Goal: Information Seeking & Learning: Learn about a topic

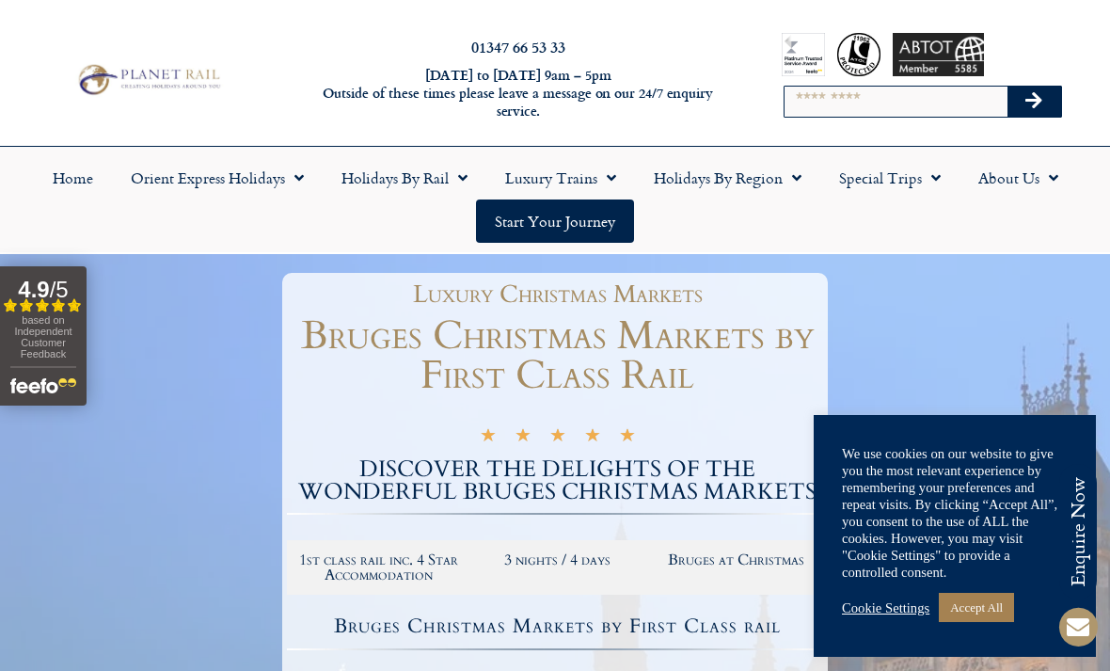
click at [974, 606] on link "Accept All" at bounding box center [976, 607] width 75 height 29
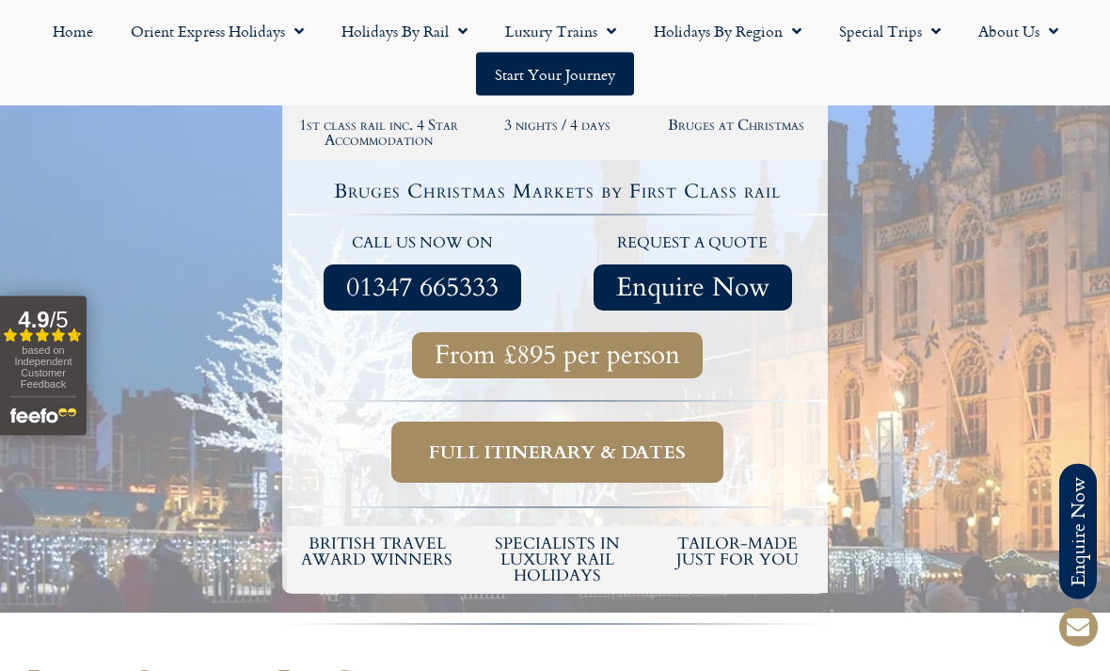
scroll to position [435, 0]
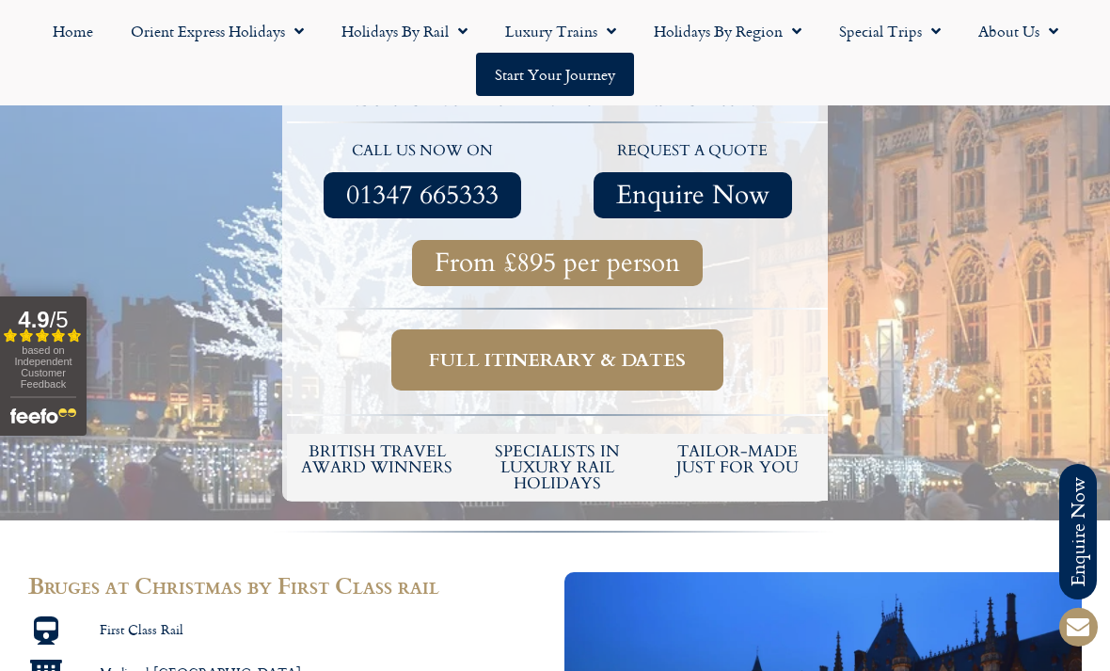
click at [580, 353] on span "Full itinerary & dates" at bounding box center [557, 360] width 257 height 24
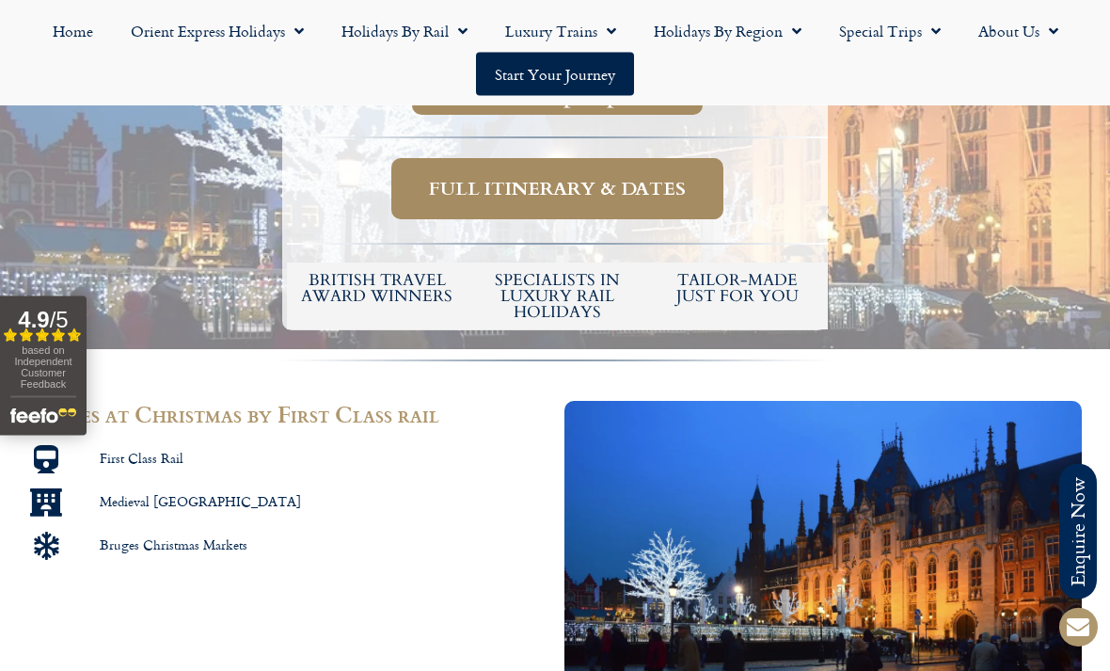
scroll to position [702, 0]
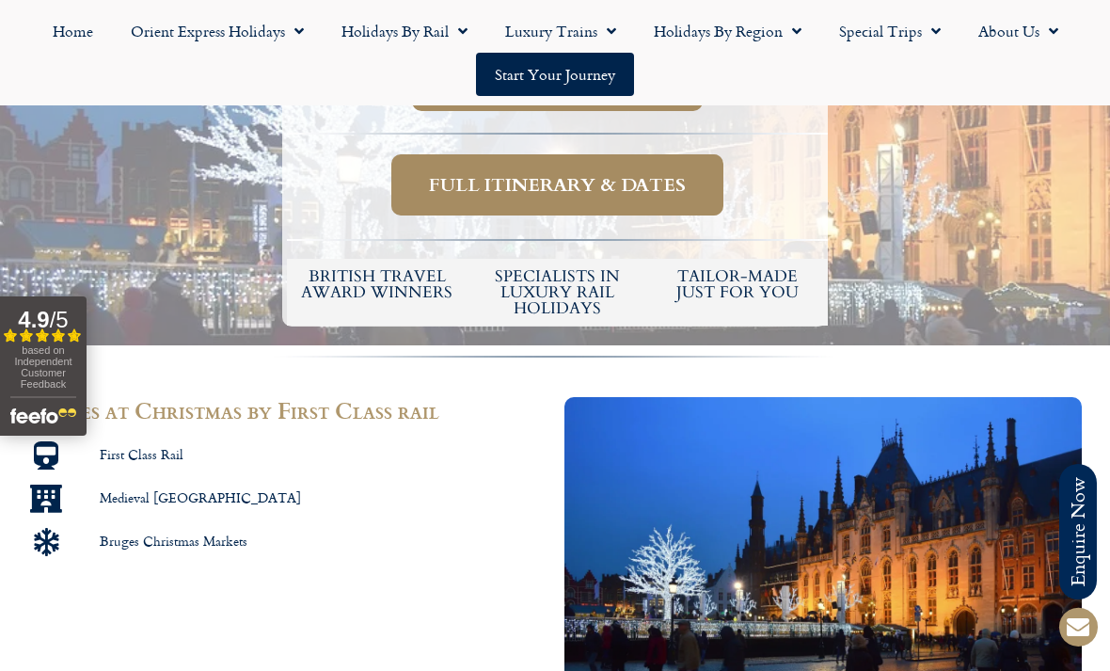
click at [497, 193] on span "Full itinerary & dates" at bounding box center [557, 185] width 257 height 24
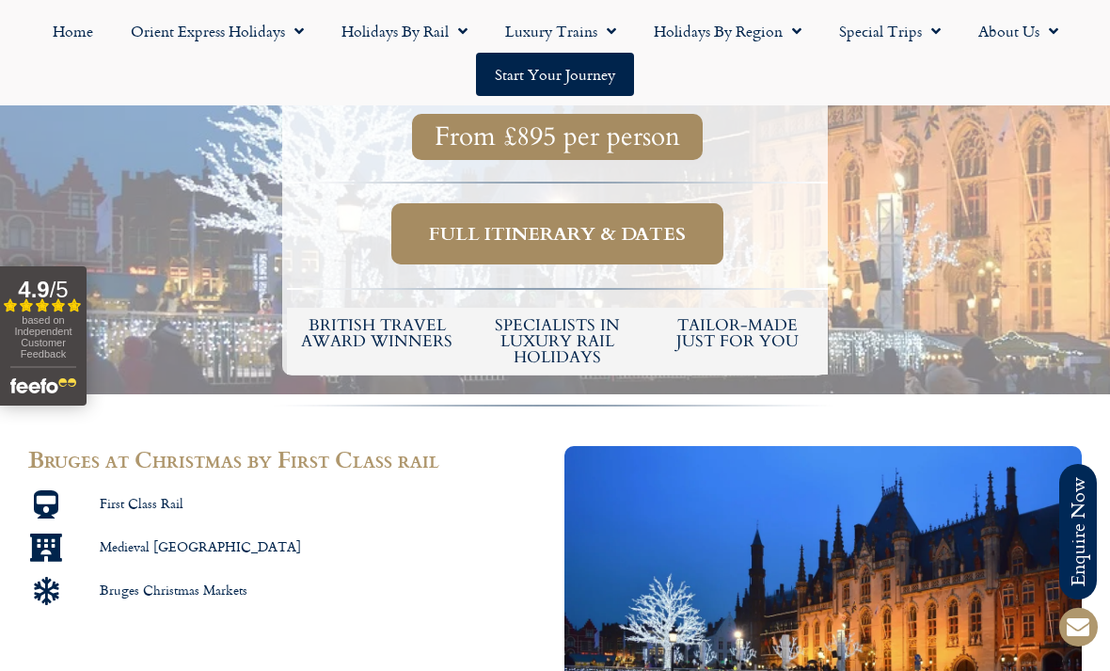
scroll to position [0, 0]
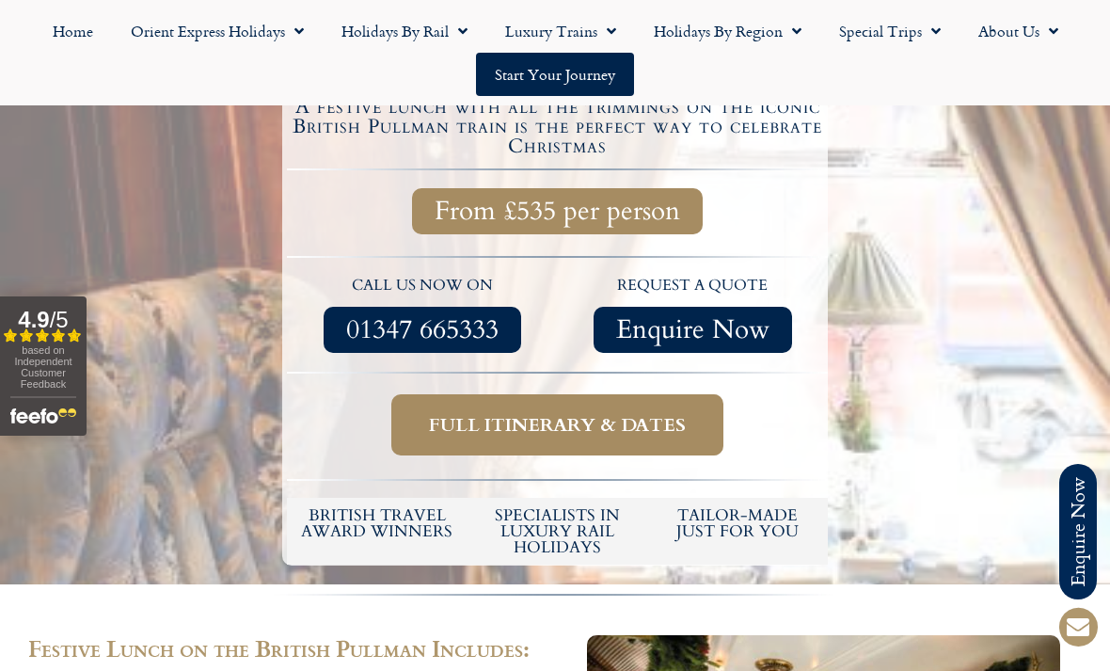
scroll to position [499, 0]
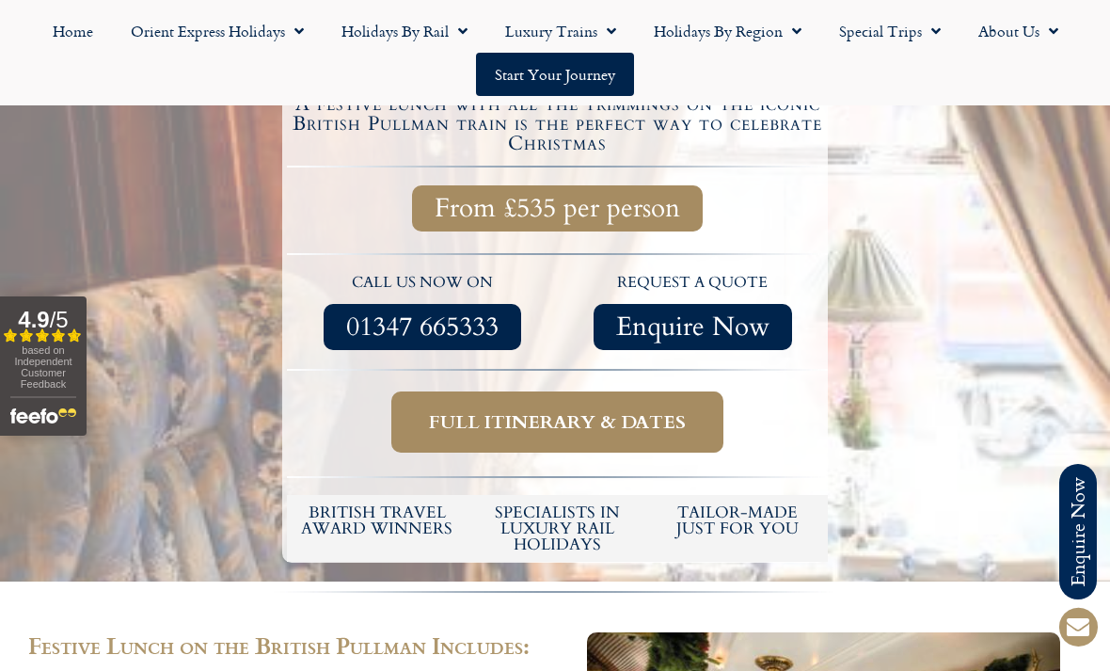
click at [540, 423] on span "Full itinerary & dates" at bounding box center [557, 422] width 257 height 24
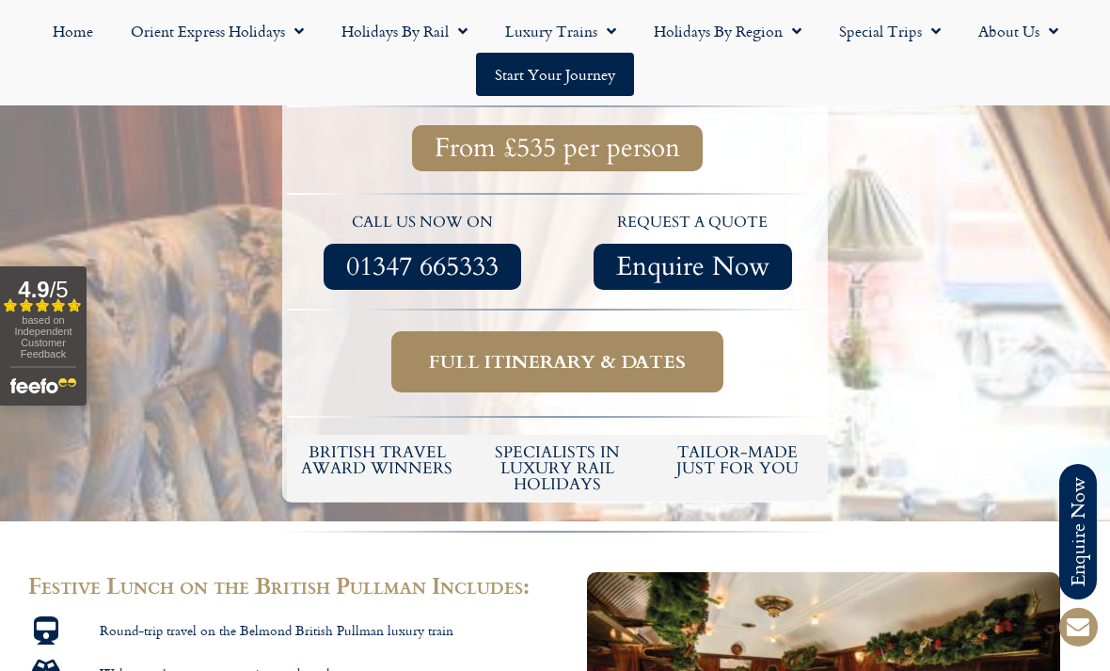
click at [549, 363] on span "Full itinerary & dates" at bounding box center [557, 362] width 257 height 24
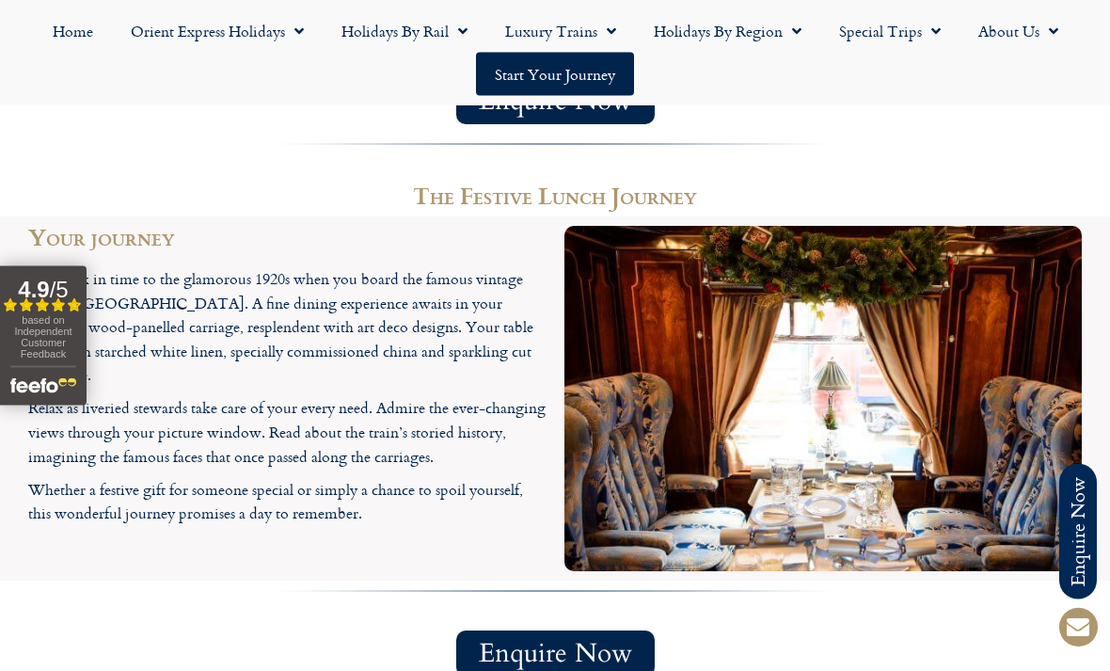
scroll to position [1664, 0]
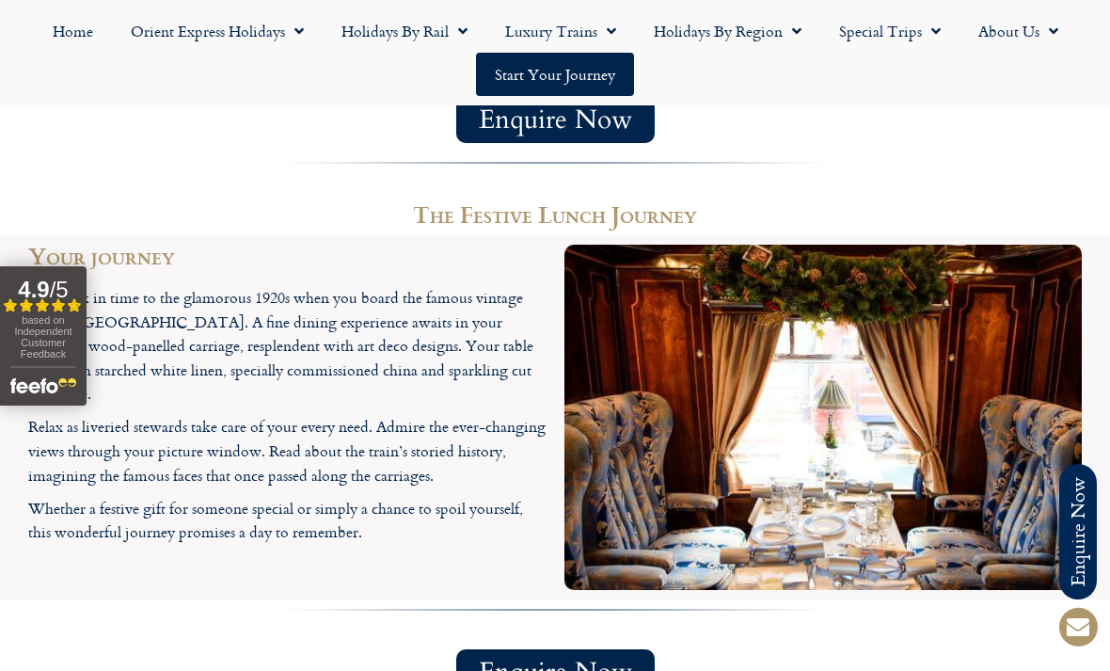
click at [655, 458] on img at bounding box center [822, 417] width 517 height 345
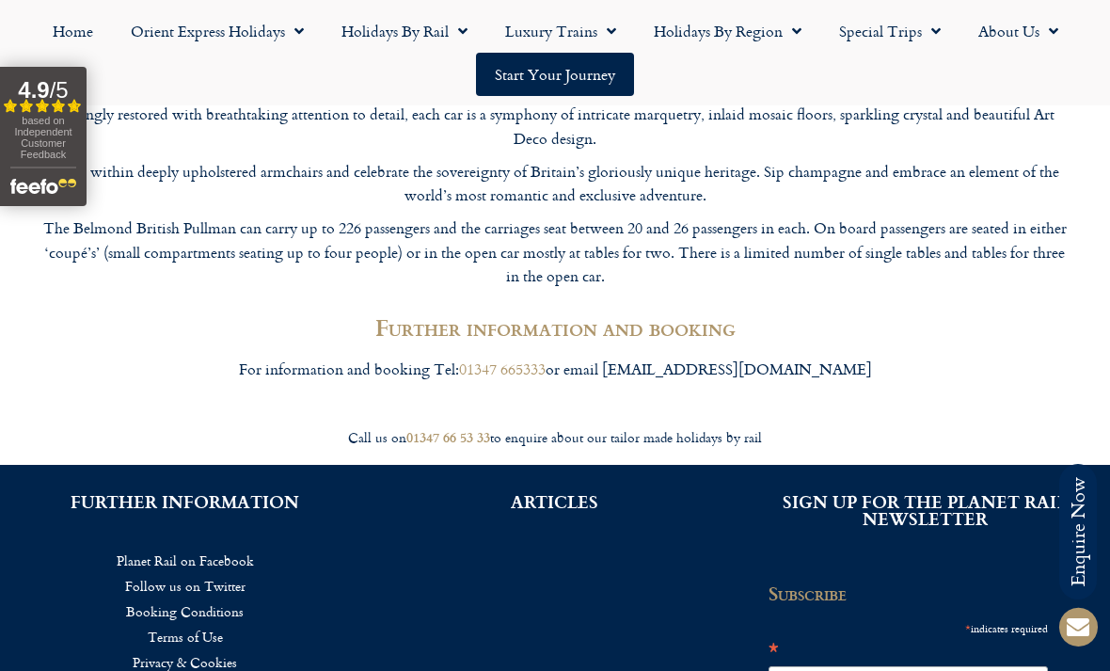
scroll to position [2045, 0]
